Goal: Task Accomplishment & Management: Use online tool/utility

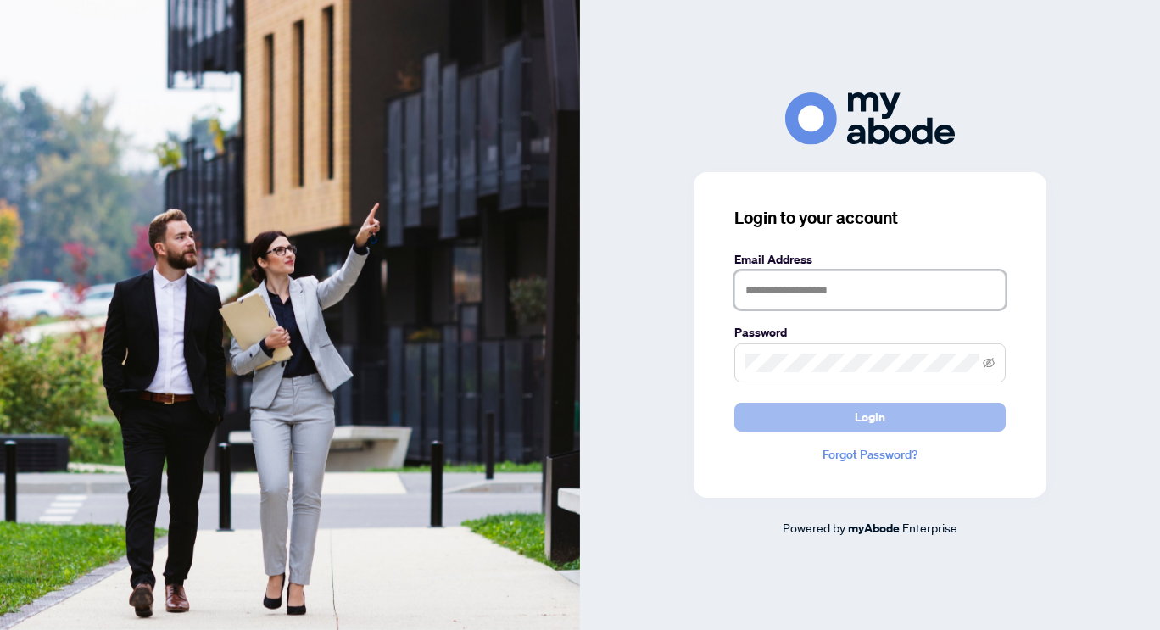
type input "**********"
click at [829, 416] on button "Login" at bounding box center [869, 417] width 271 height 29
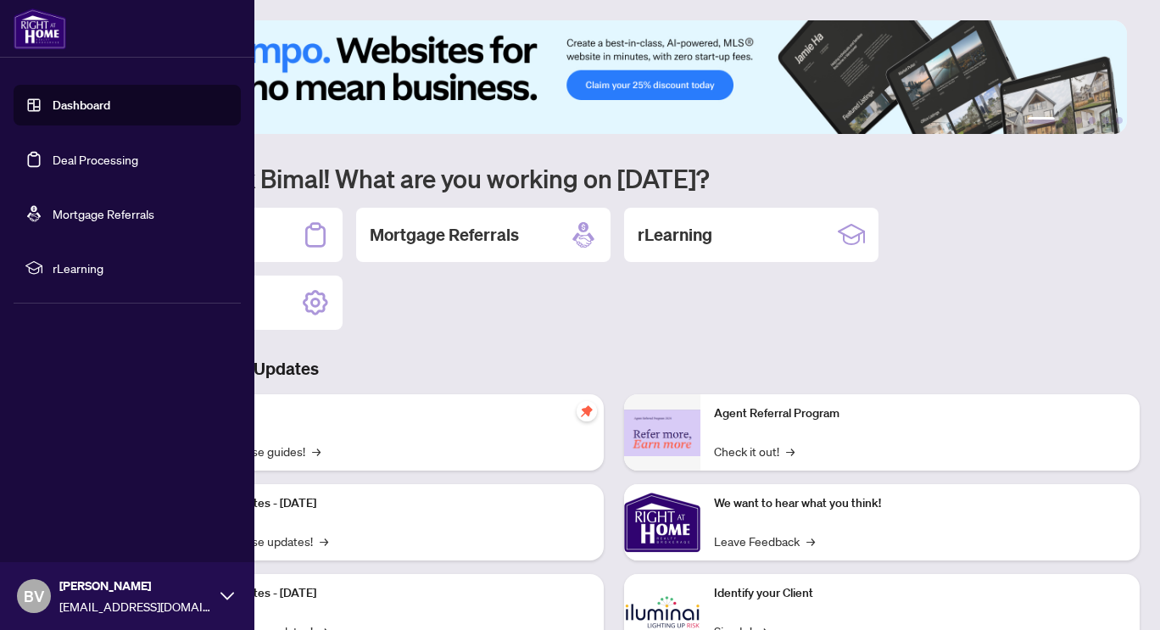
click at [101, 163] on link "Deal Processing" at bounding box center [96, 159] width 86 height 15
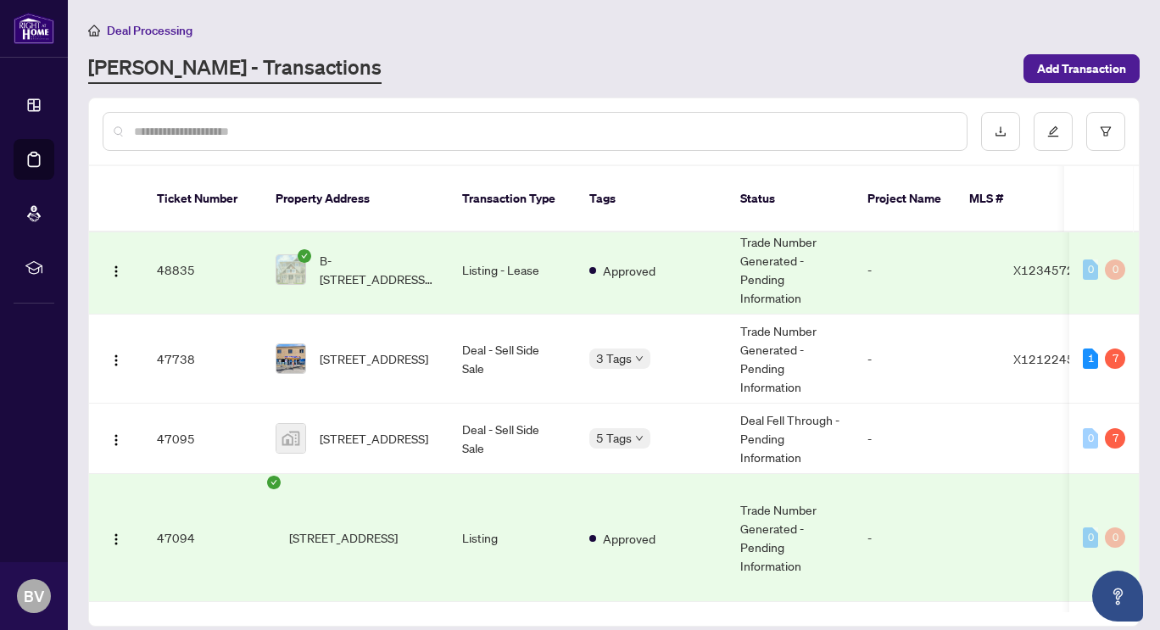
scroll to position [509, 0]
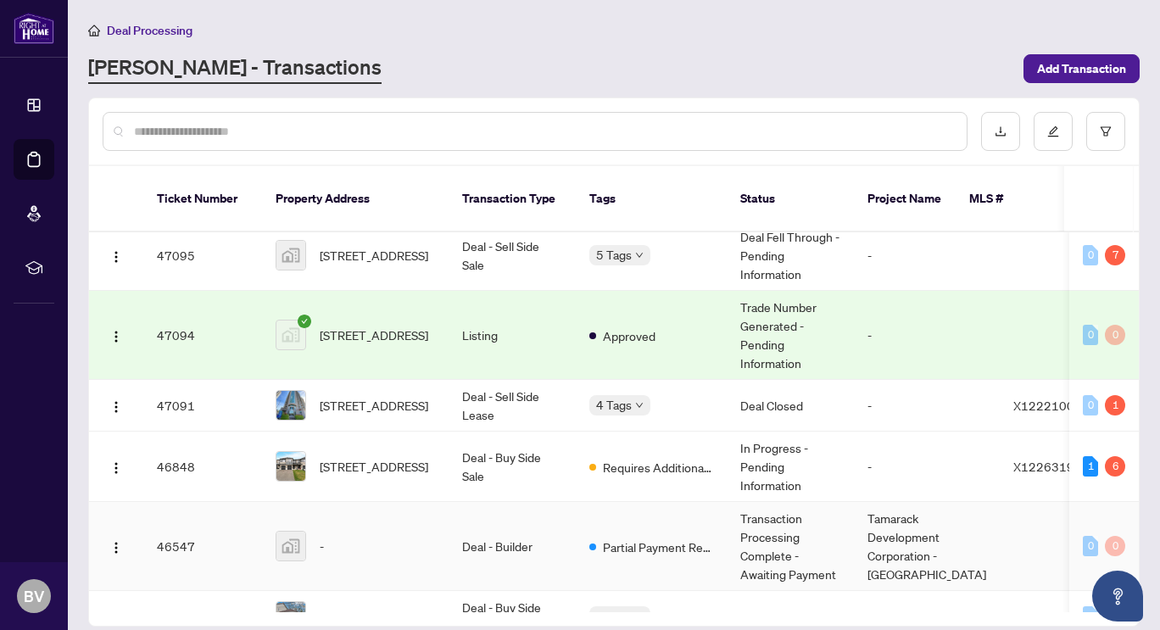
click at [392, 531] on div "-" at bounding box center [355, 546] width 159 height 31
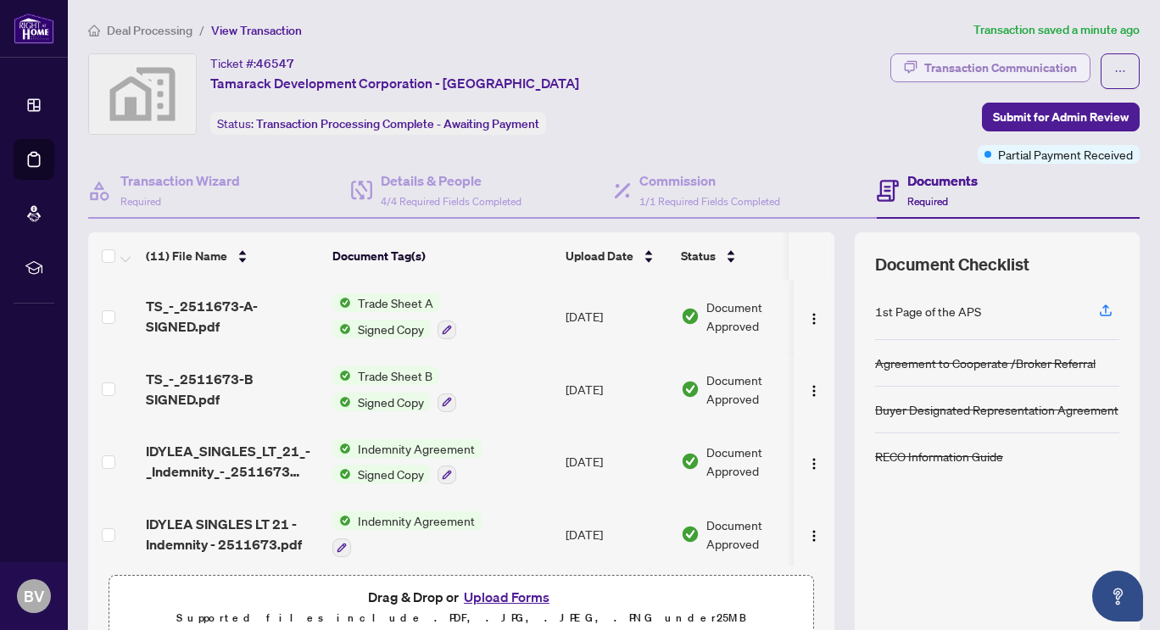
click at [991, 71] on div "Transaction Communication" at bounding box center [1000, 67] width 153 height 27
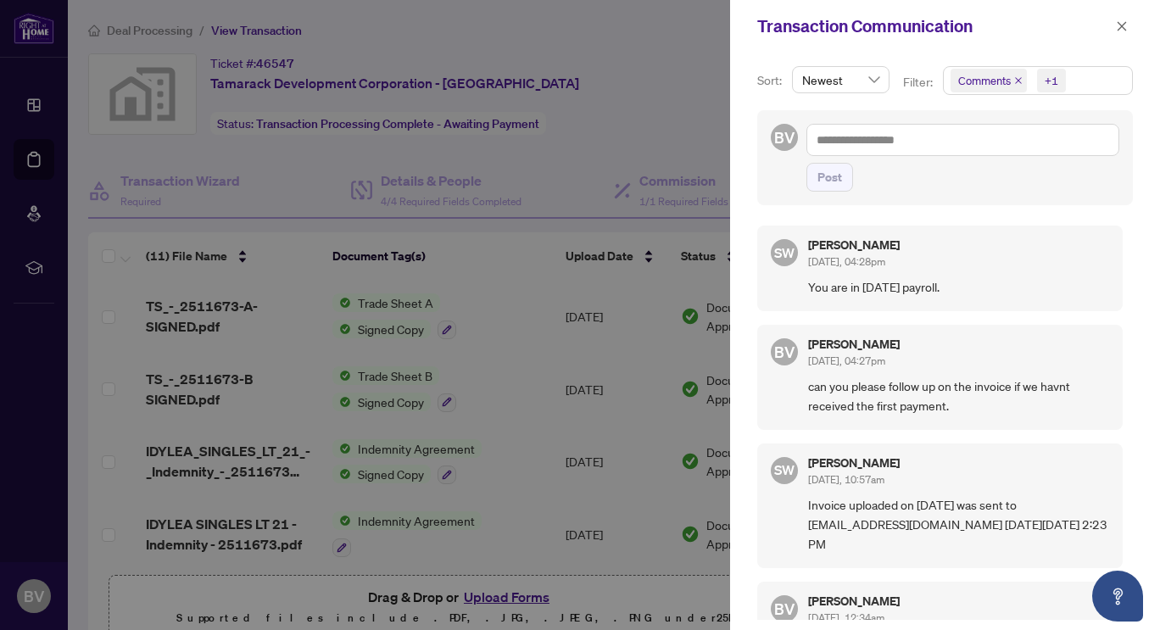
click at [636, 93] on div at bounding box center [580, 315] width 1160 height 630
click at [1110, 27] on div "Transaction Communication" at bounding box center [934, 26] width 354 height 25
click at [1117, 27] on icon "close" at bounding box center [1122, 26] width 12 height 12
